Goal: Task Accomplishment & Management: Use online tool/utility

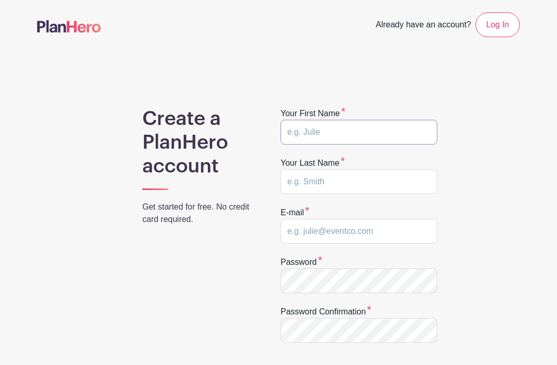
click at [350, 134] on input "text" at bounding box center [359, 132] width 157 height 25
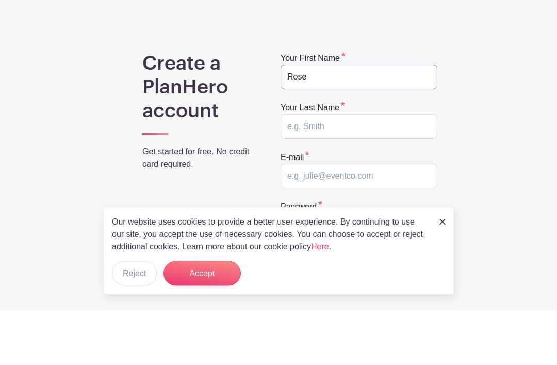
type input "Rose"
click at [322, 169] on input "text" at bounding box center [359, 181] width 157 height 25
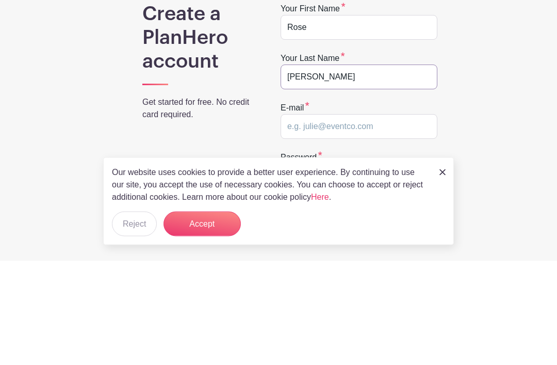
type input "Cavazos"
click at [356, 219] on input "email" at bounding box center [359, 231] width 157 height 25
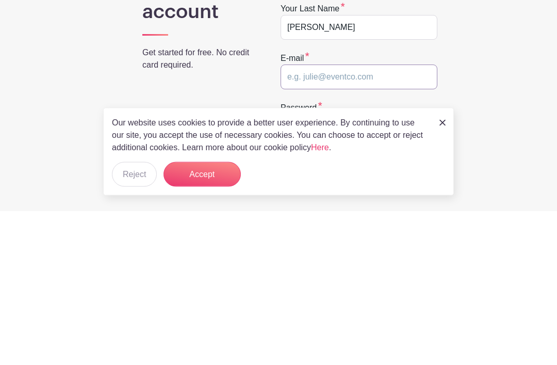
type input "rosieecavazos@gmail.com"
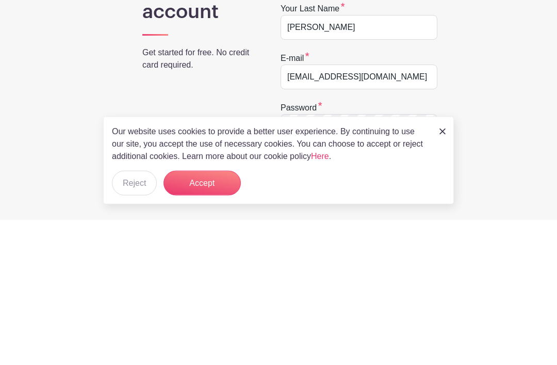
click at [199, 316] on button "Accept" at bounding box center [202, 328] width 77 height 25
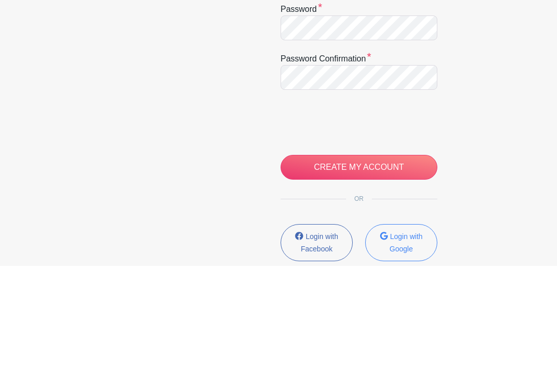
scroll to position [253, 0]
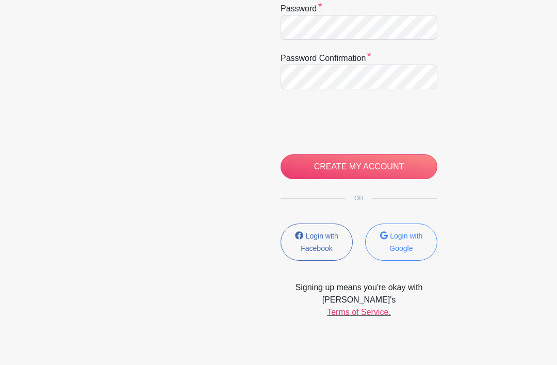
click at [373, 165] on input "CREATE MY ACCOUNT" at bounding box center [359, 166] width 157 height 25
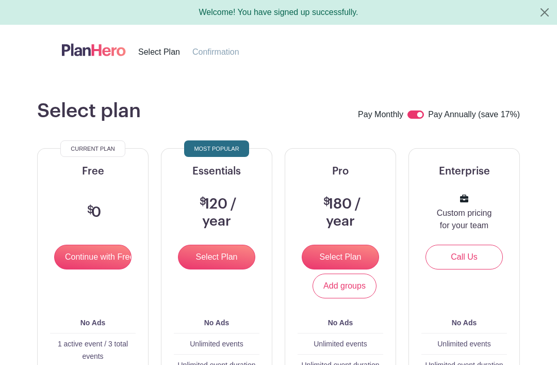
click at [96, 259] on input "Continue with Free" at bounding box center [92, 257] width 77 height 25
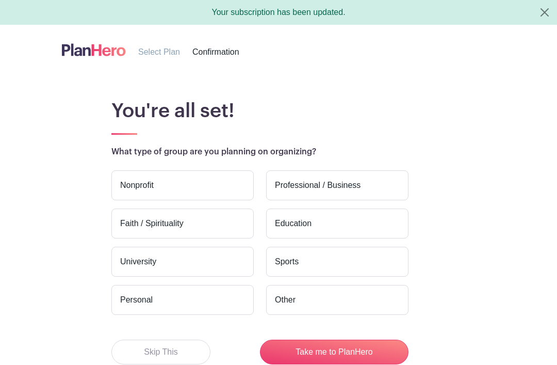
click at [176, 184] on label "Nonprofit" at bounding box center [182, 185] width 142 height 30
click at [0, 0] on input "Nonprofit" at bounding box center [0, 0] width 0 height 0
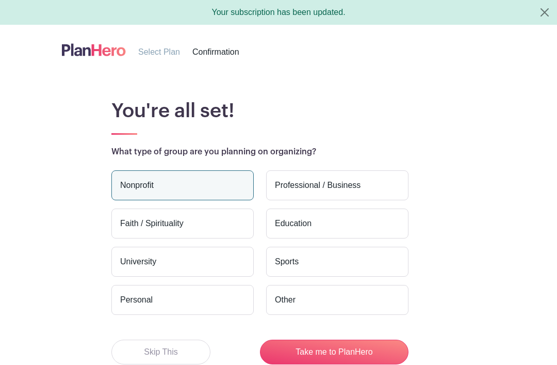
click at [328, 222] on label "Education" at bounding box center [337, 224] width 142 height 30
click at [0, 0] on input "Education" at bounding box center [0, 0] width 0 height 0
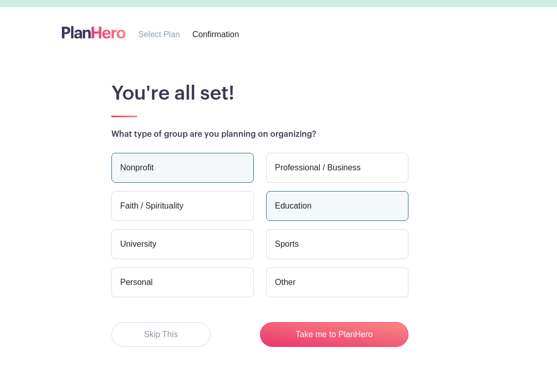
scroll to position [31, 0]
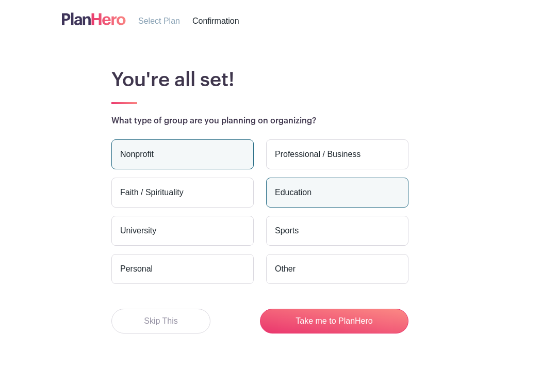
click at [346, 316] on button "Take me to PlanHero" at bounding box center [334, 321] width 149 height 25
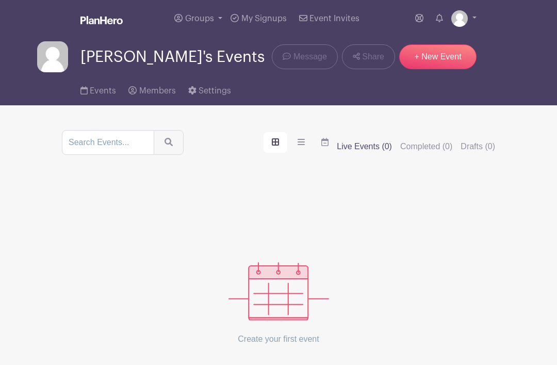
click at [437, 63] on link "+ New Event" at bounding box center [437, 56] width 77 height 25
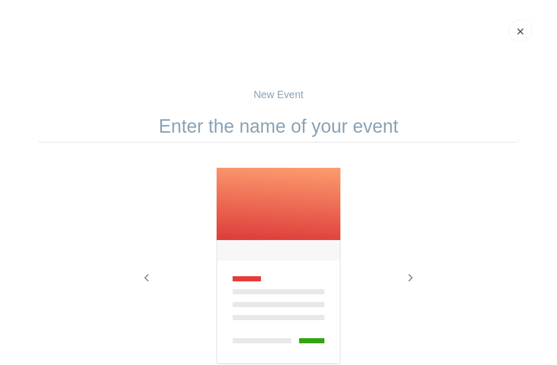
click at [311, 131] on input "text" at bounding box center [278, 126] width 483 height 32
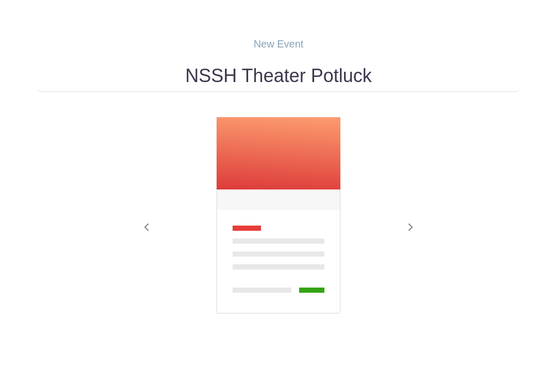
type input "NSSH Theater Potluck"
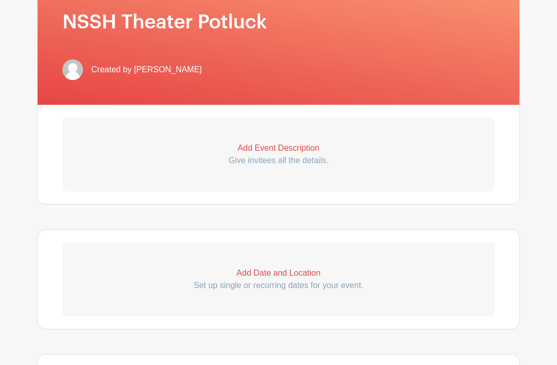
scroll to position [226, 0]
click at [295, 150] on p "Add Event Description" at bounding box center [278, 148] width 432 height 12
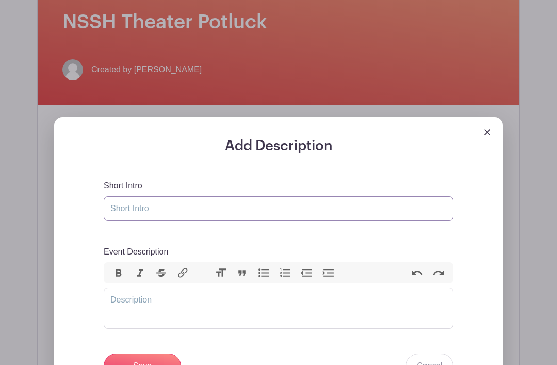
click at [172, 212] on textarea "Short Intro" at bounding box center [279, 208] width 350 height 25
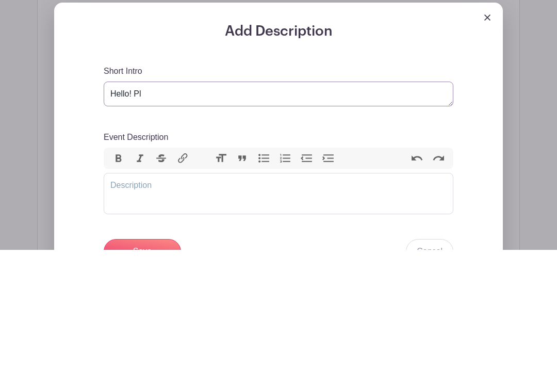
type textarea "Hello! P"
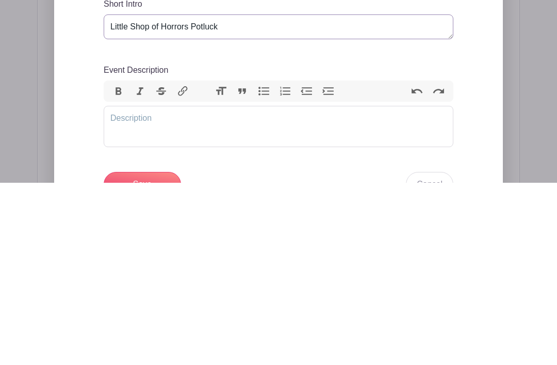
type textarea "Little Shop of Horrors Potluck"
click at [220, 288] on trix-editor "Event Description" at bounding box center [279, 308] width 350 height 41
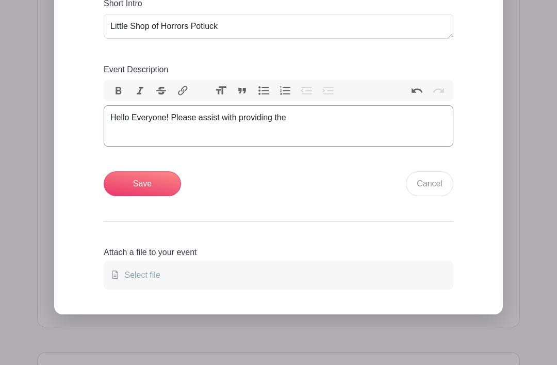
scroll to position [408, 0]
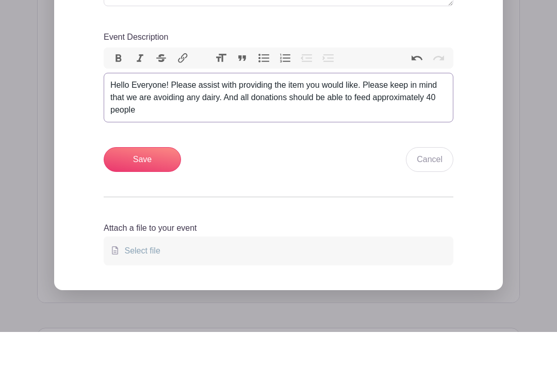
type trix-editor "<div>Hello Everyone! Please assist with providing the item you would like. Plea…"
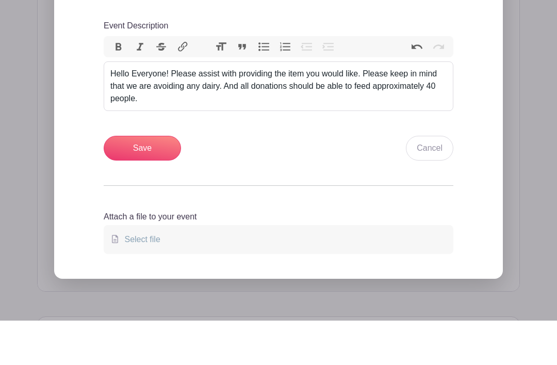
click at [150, 180] on input "Save" at bounding box center [142, 192] width 77 height 25
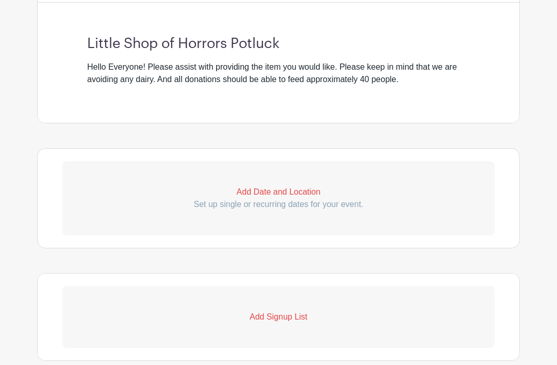
click at [286, 191] on p "Add Date and Location" at bounding box center [278, 192] width 432 height 12
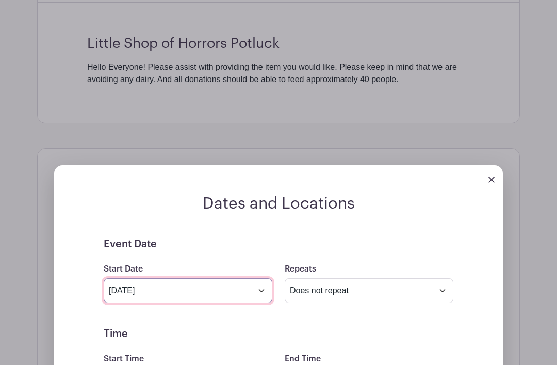
click at [264, 291] on input "[DATE]" at bounding box center [188, 290] width 169 height 25
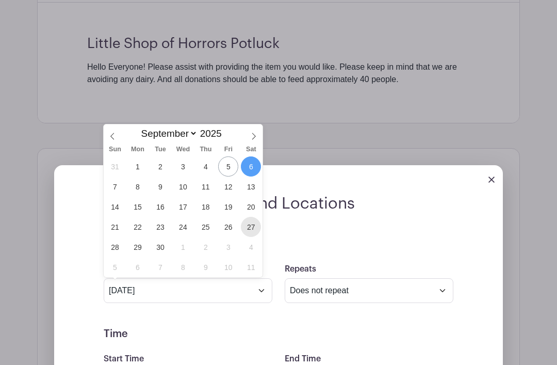
click at [251, 232] on span "27" at bounding box center [251, 227] width 20 height 20
type input "[DATE]"
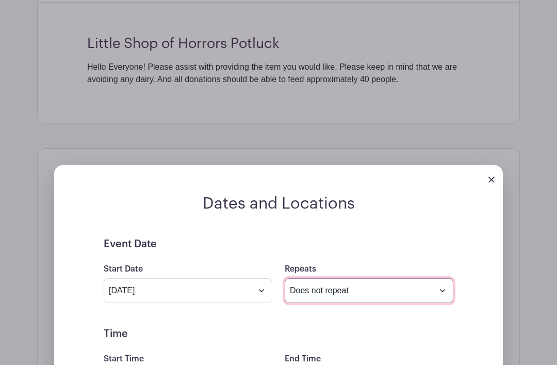
click at [395, 293] on select "Does not repeat Daily Weekly Monthly on day 27 Monthly on the fourth [DATE] Oth…" at bounding box center [369, 290] width 169 height 25
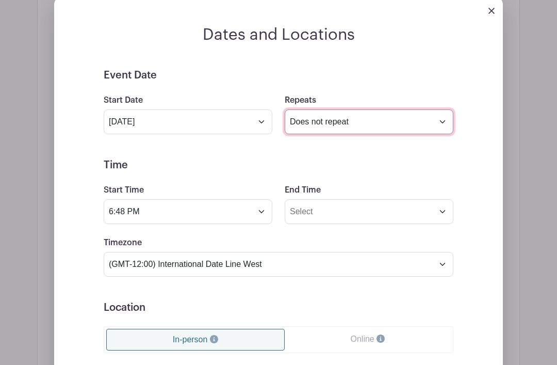
scroll to position [638, 0]
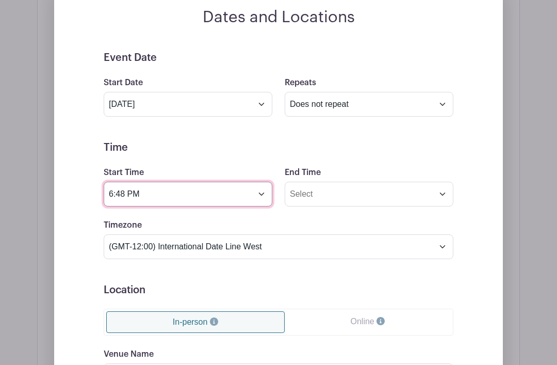
click at [261, 198] on input "6:48 PM" at bounding box center [188, 194] width 169 height 25
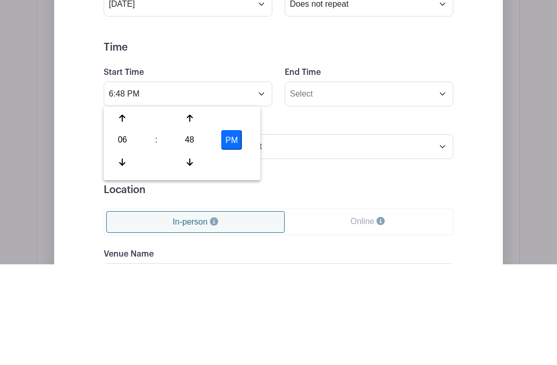
click at [123, 231] on div "06" at bounding box center [123, 241] width 34 height 20
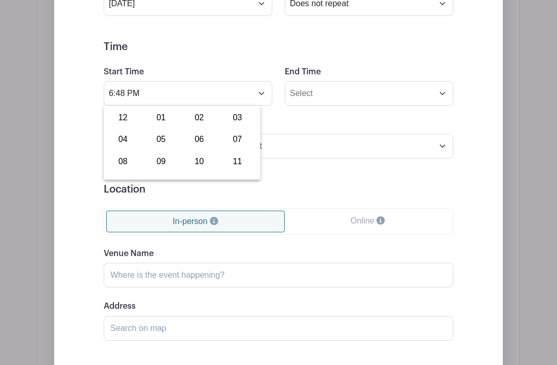
click at [200, 166] on div "10" at bounding box center [199, 162] width 35 height 20
click at [191, 140] on div "48" at bounding box center [190, 140] width 34 height 20
click at [117, 118] on div "00" at bounding box center [123, 118] width 35 height 20
click at [238, 144] on button "PM" at bounding box center [231, 140] width 21 height 20
type input "10:00 AM"
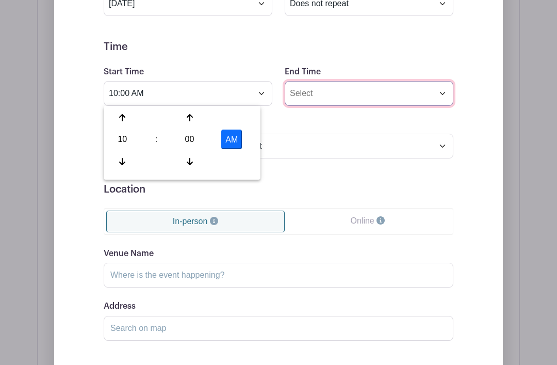
click at [427, 95] on input "End Time" at bounding box center [369, 93] width 169 height 25
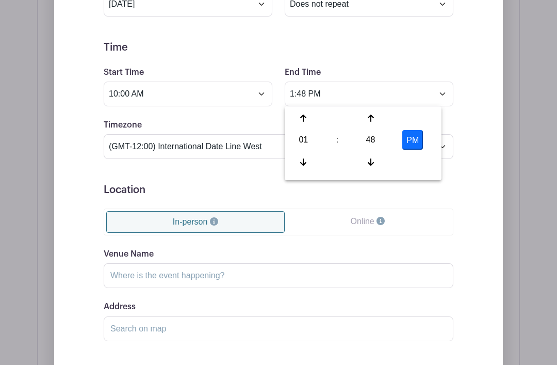
click at [301, 142] on div "01" at bounding box center [304, 140] width 34 height 20
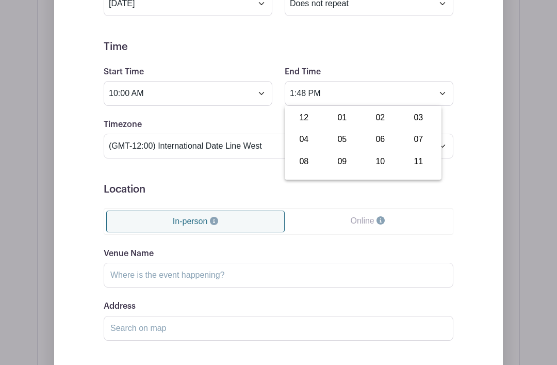
click at [300, 119] on div "12" at bounding box center [304, 118] width 35 height 20
click at [371, 141] on div "48" at bounding box center [371, 140] width 34 height 20
click at [305, 116] on div "00" at bounding box center [304, 118] width 35 height 20
click at [413, 147] on button "PM" at bounding box center [413, 140] width 21 height 20
click at [415, 141] on button "AM" at bounding box center [413, 140] width 21 height 20
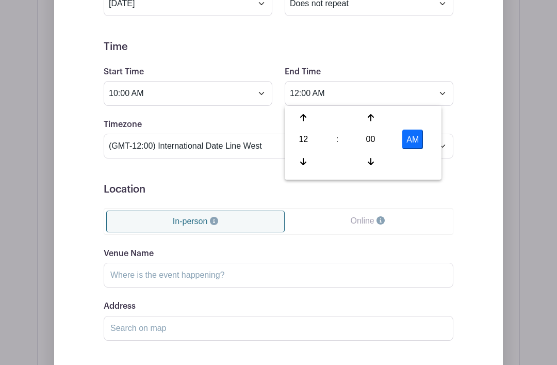
type input "12:00 PM"
click at [477, 123] on div "Event Date Start Date [DATE] Repeats Does not repeat Daily Weekly Monthly on da…" at bounding box center [278, 183] width 399 height 464
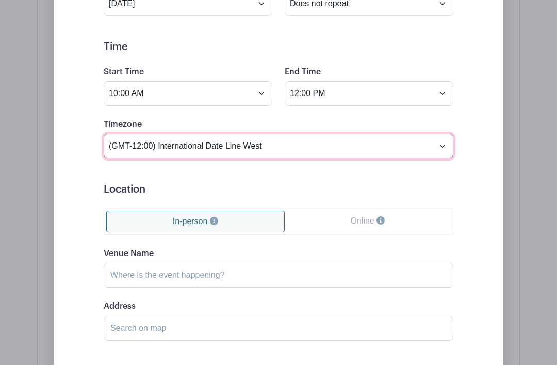
click at [297, 149] on select "(GMT-12:00) International Date Line West (GMT-11:00) [US_STATE] (GMT-11:00) [GE…" at bounding box center [279, 146] width 350 height 25
select select "[GEOGRAPHIC_DATA]"
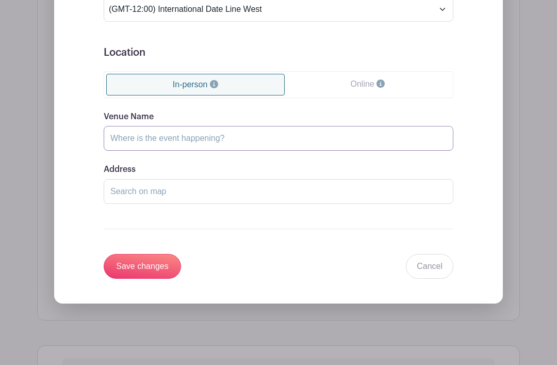
click at [244, 145] on input "Venue Name" at bounding box center [279, 138] width 350 height 25
click at [268, 138] on input "North Shore Senior High" at bounding box center [279, 138] width 350 height 25
click at [259, 146] on input "North Shore Senior High" at bounding box center [279, 138] width 350 height 25
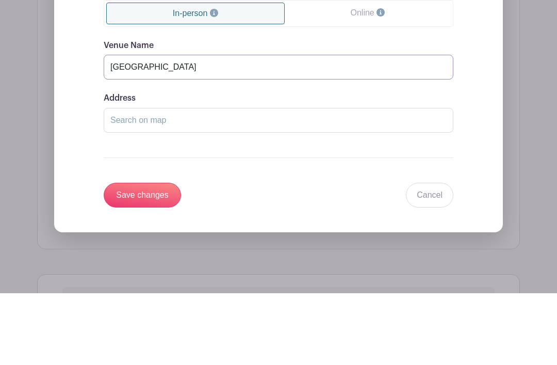
type input "[GEOGRAPHIC_DATA]"
click at [276, 180] on input "Address" at bounding box center [279, 192] width 350 height 25
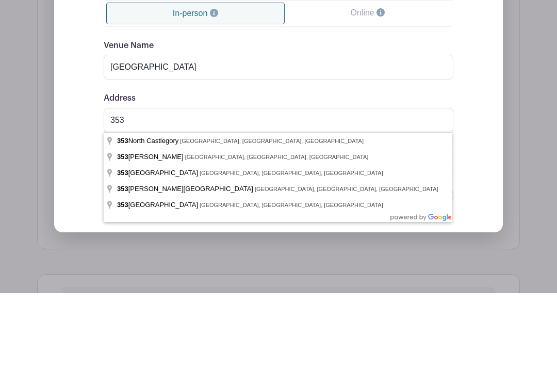
type input "[STREET_ADDRESS]"
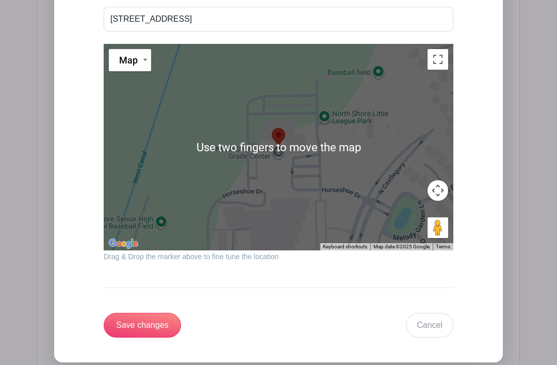
scroll to position [1049, 0]
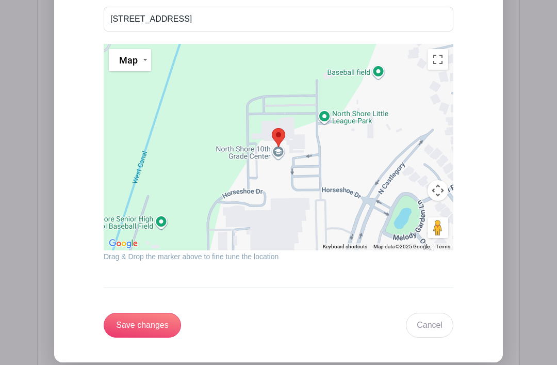
click at [278, 218] on div at bounding box center [279, 147] width 350 height 206
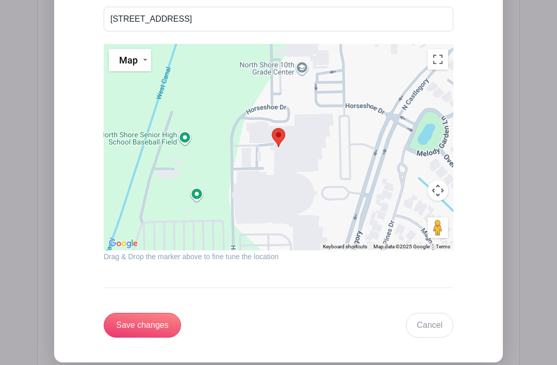
click at [152, 322] on input "Save changes" at bounding box center [142, 325] width 77 height 25
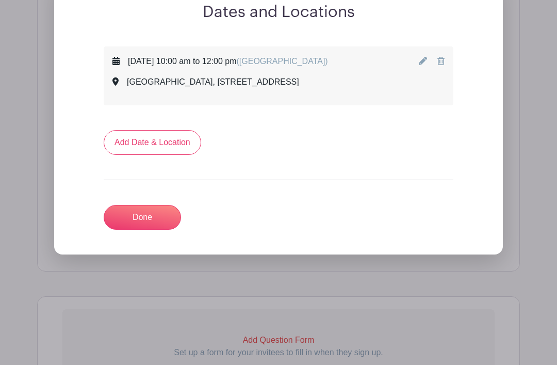
scroll to position [560, 0]
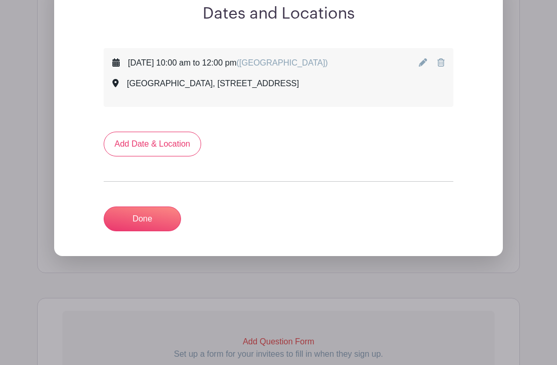
click at [145, 217] on link "Done" at bounding box center [142, 218] width 77 height 25
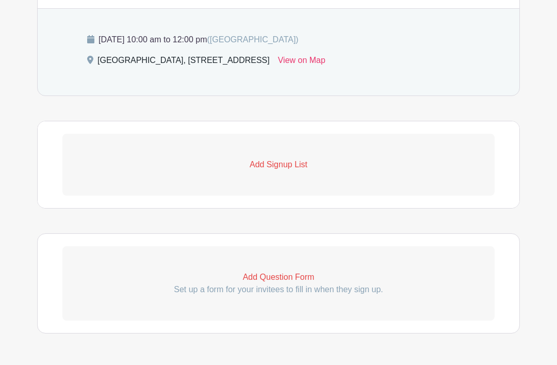
click at [293, 163] on p "Add Signup List" at bounding box center [278, 164] width 432 height 12
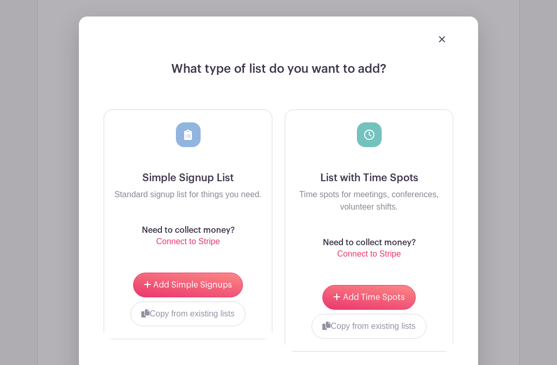
scroll to position [700, 0]
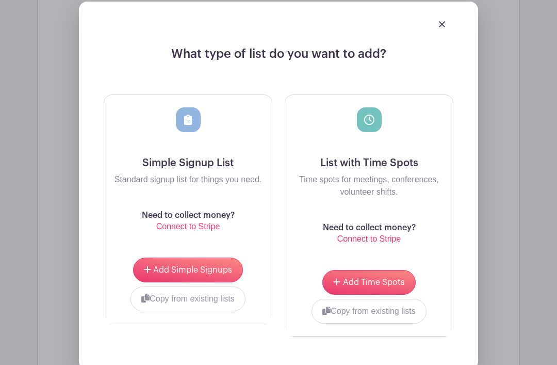
click at [204, 271] on span "Add Simple Signups" at bounding box center [192, 270] width 79 height 8
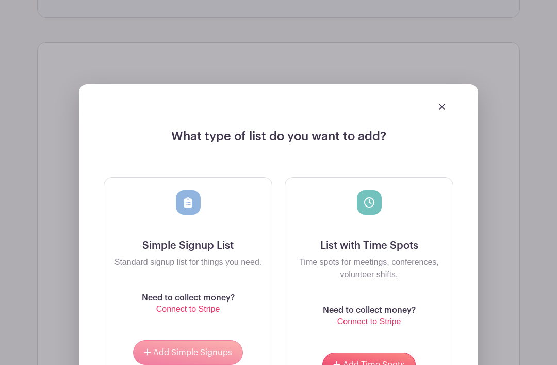
scroll to position [700, 0]
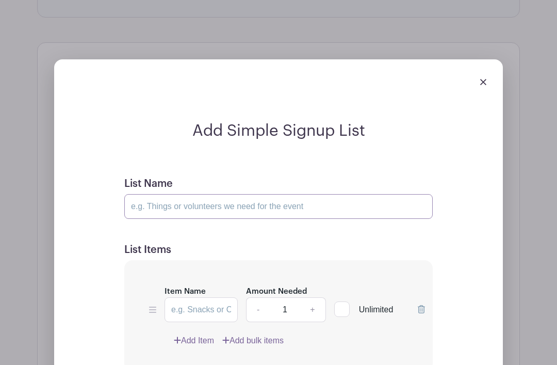
click at [241, 205] on input "List Name" at bounding box center [278, 206] width 309 height 25
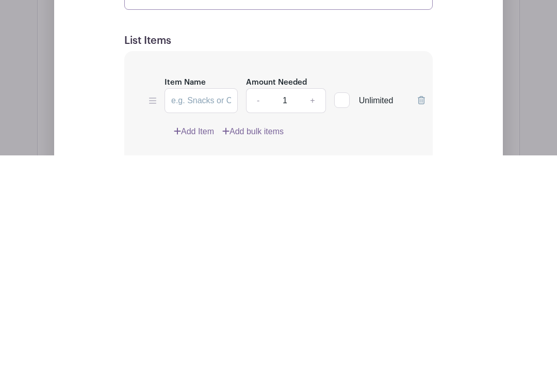
scroll to position [709, 0]
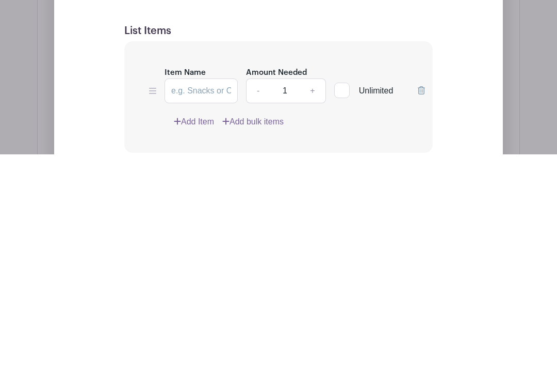
type input "NSSH Potluck"
click at [220, 289] on input "Item Name" at bounding box center [201, 301] width 73 height 25
type input "Donuts"
click at [293, 289] on input "1" at bounding box center [284, 301] width 31 height 25
type input "40"
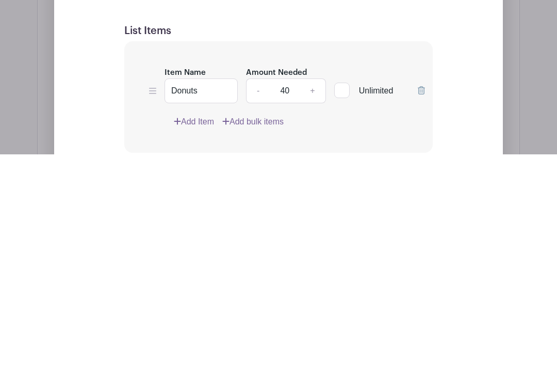
click at [199, 326] on link "Add Item" at bounding box center [194, 332] width 40 height 12
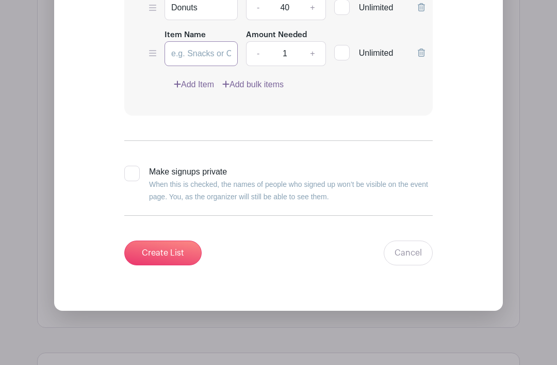
click at [203, 57] on input "Item Name" at bounding box center [201, 53] width 73 height 25
type input "Water"
click at [288, 52] on input "1" at bounding box center [284, 54] width 31 height 25
type input "1"
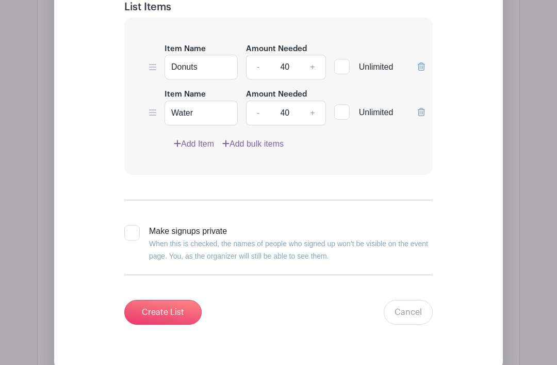
scroll to position [858, 0]
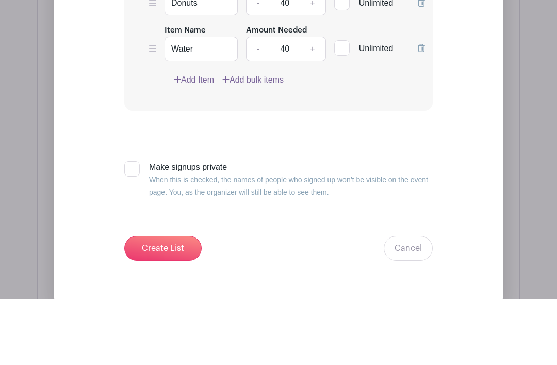
type input "40"
click at [198, 140] on link "Add Item" at bounding box center [194, 146] width 40 height 12
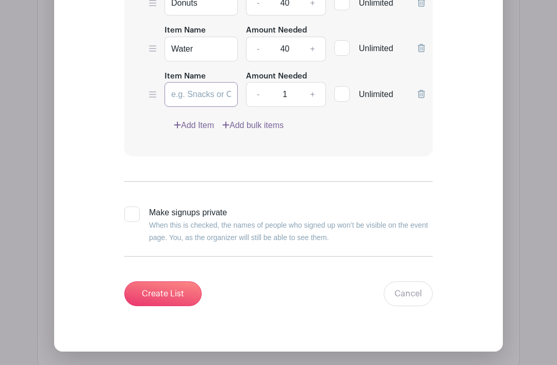
click at [199, 97] on input "Item Name" at bounding box center [201, 94] width 73 height 25
type input "Sandwiches"
click at [298, 93] on input "1" at bounding box center [284, 95] width 31 height 25
type input "40"
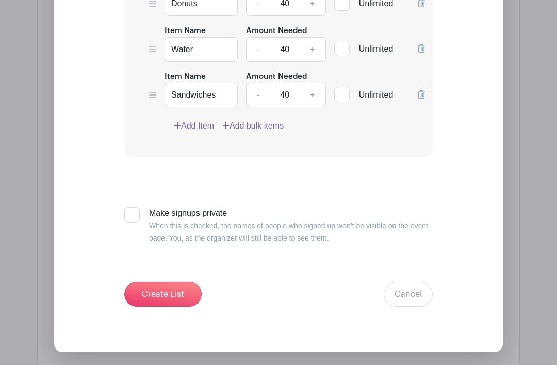
click at [201, 123] on link "Add Item" at bounding box center [194, 126] width 40 height 12
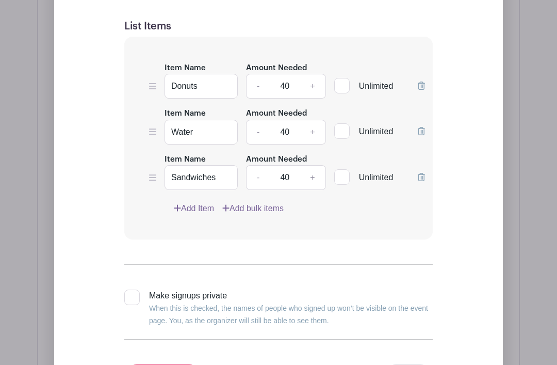
scroll to position [924, 0]
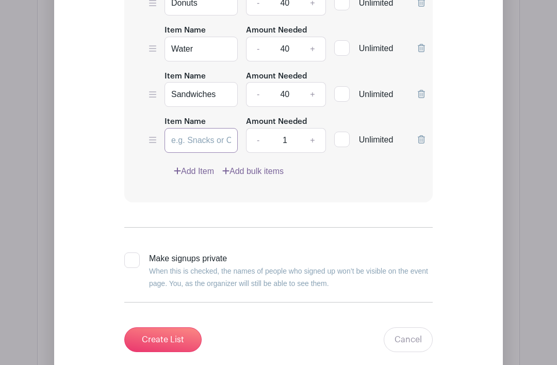
click at [203, 143] on input "Item Name" at bounding box center [201, 140] width 73 height 25
type input "Tacos"
click at [290, 141] on input "1" at bounding box center [284, 141] width 31 height 25
type input "40"
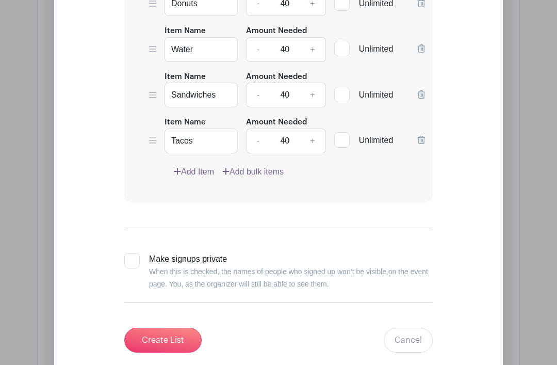
click at [197, 170] on link "Add Item" at bounding box center [194, 172] width 40 height 12
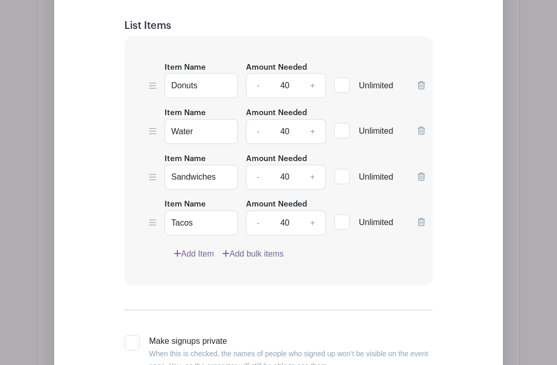
scroll to position [924, 0]
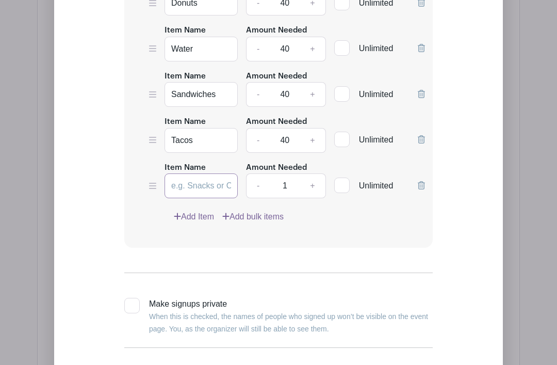
click at [205, 182] on input "Item Name" at bounding box center [201, 185] width 73 height 25
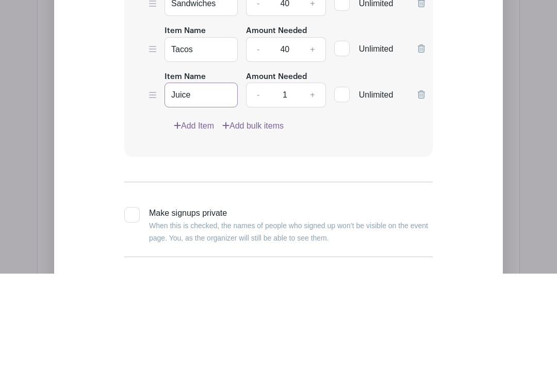
type input "Juice"
click at [290, 174] on input "1" at bounding box center [284, 186] width 31 height 25
type input "10"
click at [193, 211] on link "Add Item" at bounding box center [194, 217] width 40 height 12
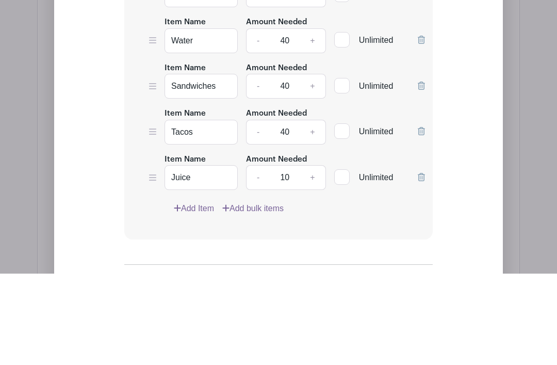
scroll to position [1016, 0]
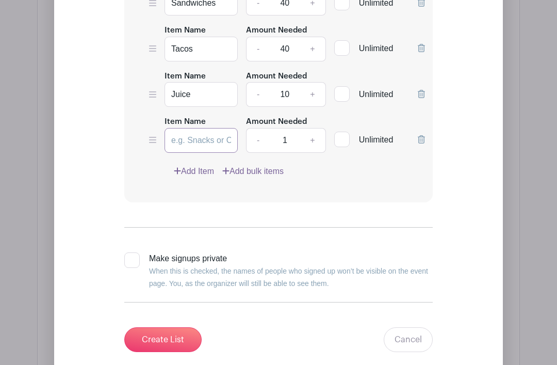
click at [203, 137] on input "Item Name" at bounding box center [201, 140] width 73 height 25
click at [345, 136] on div at bounding box center [341, 139] width 15 height 15
click at [341, 136] on input "Unlimited" at bounding box center [337, 137] width 7 height 7
checkbox input "true"
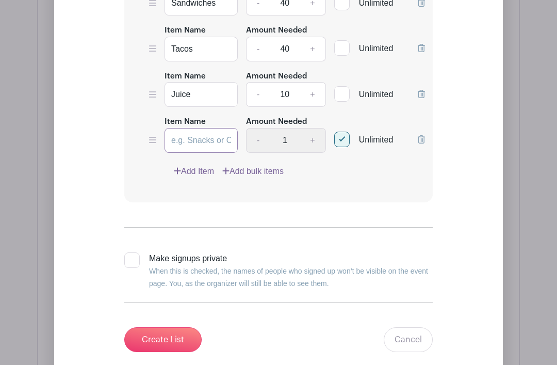
click at [205, 135] on input "Item Name" at bounding box center [201, 141] width 73 height 25
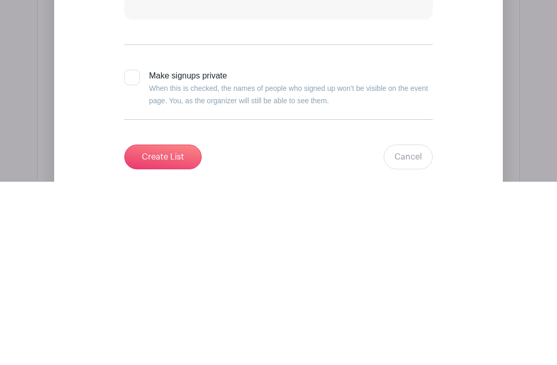
click at [157, 328] on input "Create List" at bounding box center [162, 340] width 77 height 25
